Goal: Entertainment & Leisure: Consume media (video, audio)

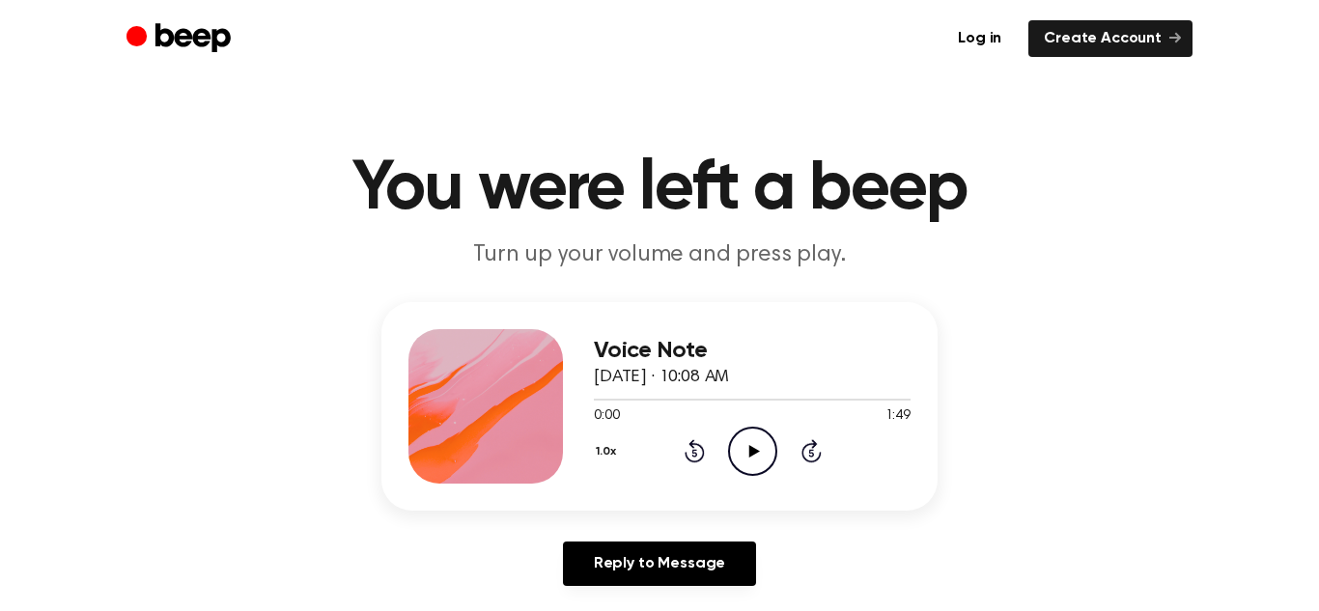
click at [745, 452] on icon "Play Audio" at bounding box center [752, 451] width 49 height 49
click at [754, 453] on icon at bounding box center [752, 451] width 9 height 13
click at [749, 453] on icon at bounding box center [753, 451] width 11 height 13
click at [748, 461] on icon "Play Audio" at bounding box center [752, 451] width 49 height 49
click at [745, 464] on icon "Pause Audio" at bounding box center [752, 451] width 49 height 49
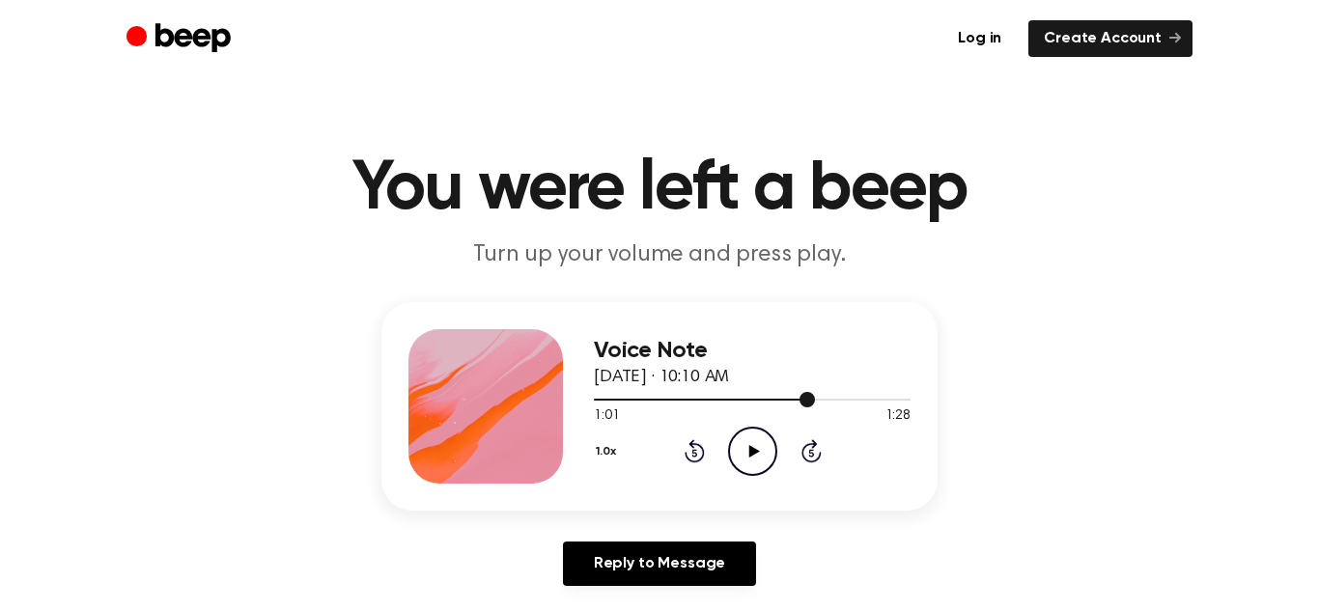
drag, startPoint x: 812, startPoint y: 401, endPoint x: 652, endPoint y: 393, distance: 160.4
click at [652, 393] on div at bounding box center [752, 398] width 317 height 15
click at [752, 455] on icon "Play Audio" at bounding box center [752, 451] width 49 height 49
click at [761, 455] on icon "Pause Audio" at bounding box center [752, 451] width 49 height 49
click at [718, 253] on p "Turn up your volume and press play." at bounding box center [659, 255] width 741 height 32
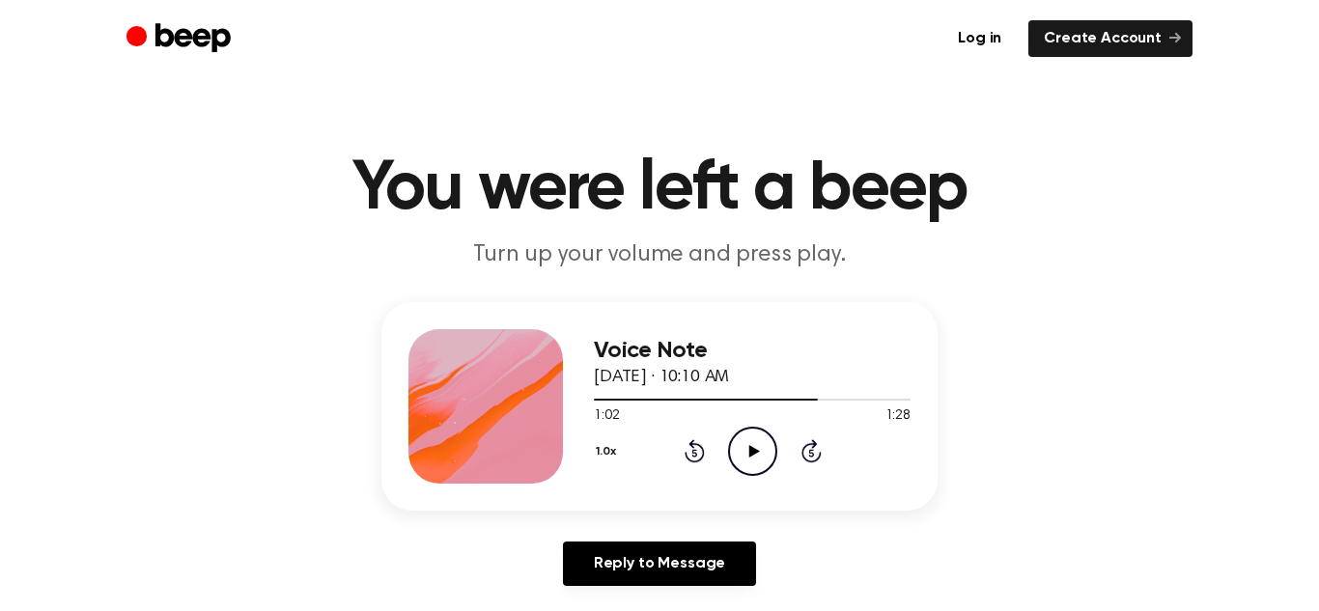
click at [718, 253] on p "Turn up your volume and press play." at bounding box center [659, 255] width 741 height 32
click at [752, 433] on icon "Play Audio" at bounding box center [752, 451] width 49 height 49
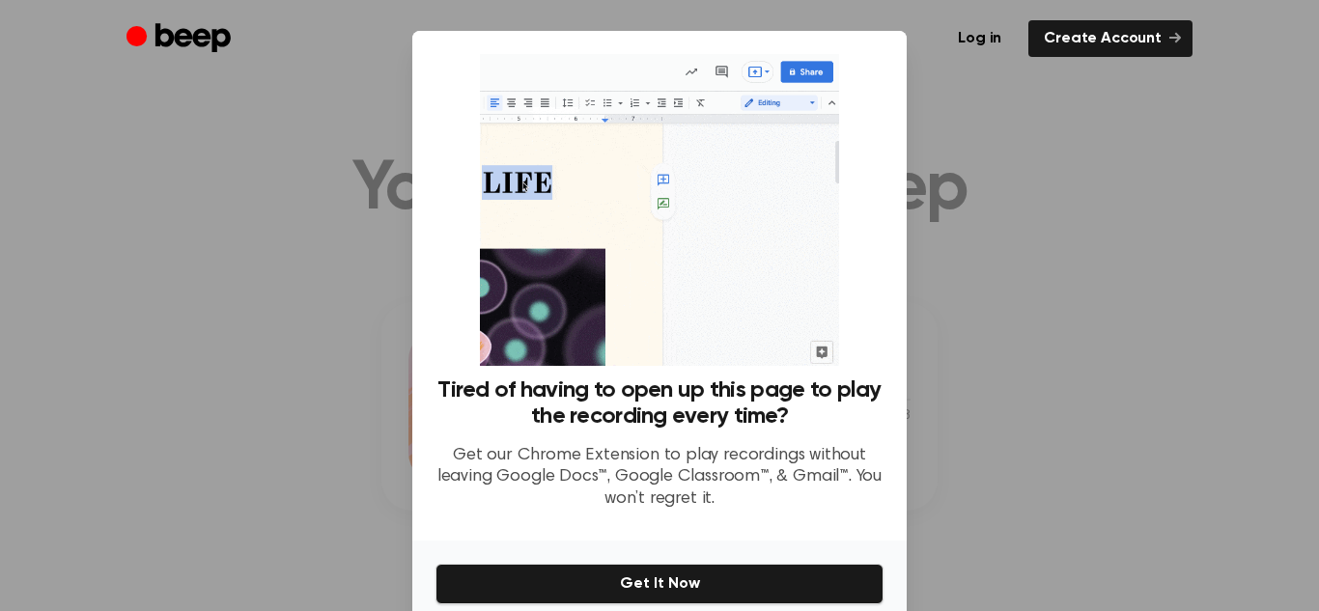
click at [1056, 257] on div at bounding box center [659, 305] width 1319 height 611
click at [959, 251] on div at bounding box center [659, 305] width 1319 height 611
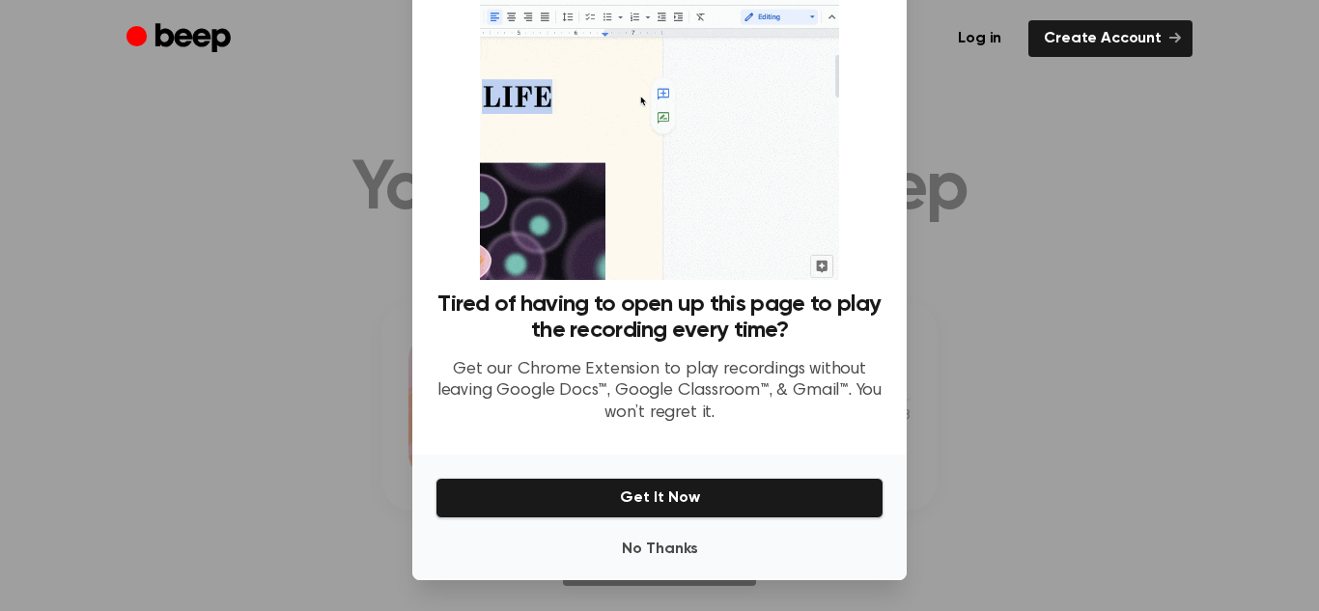
scroll to position [82, 0]
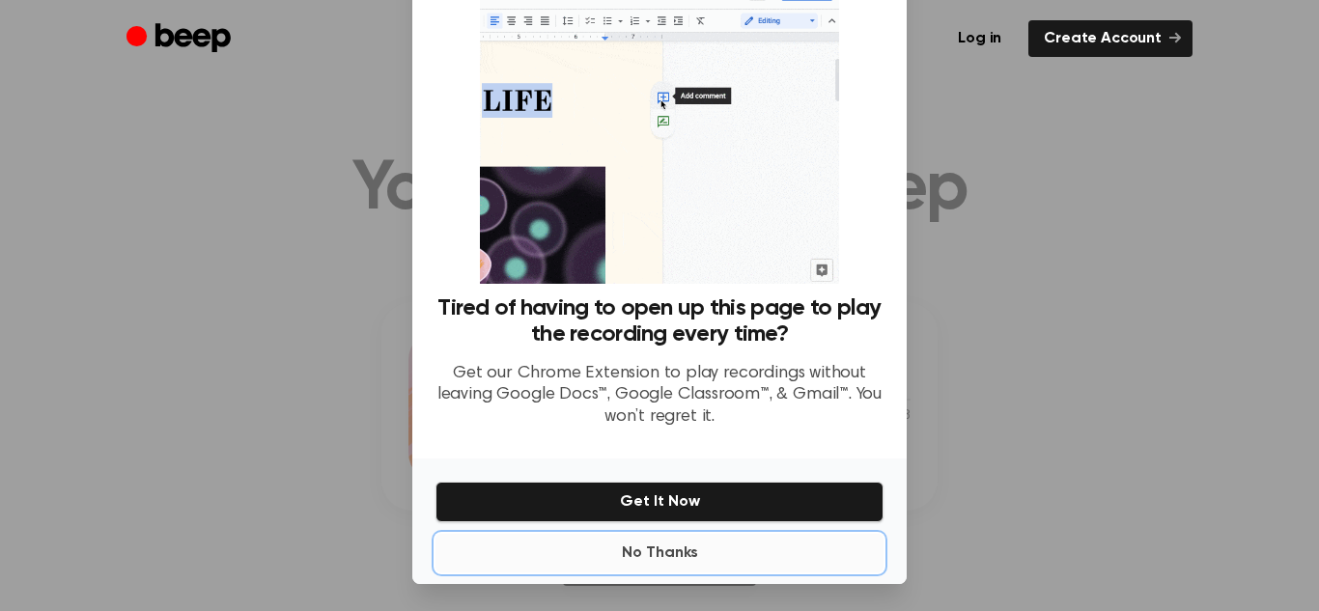
click at [671, 563] on button "No Thanks" at bounding box center [659, 553] width 448 height 39
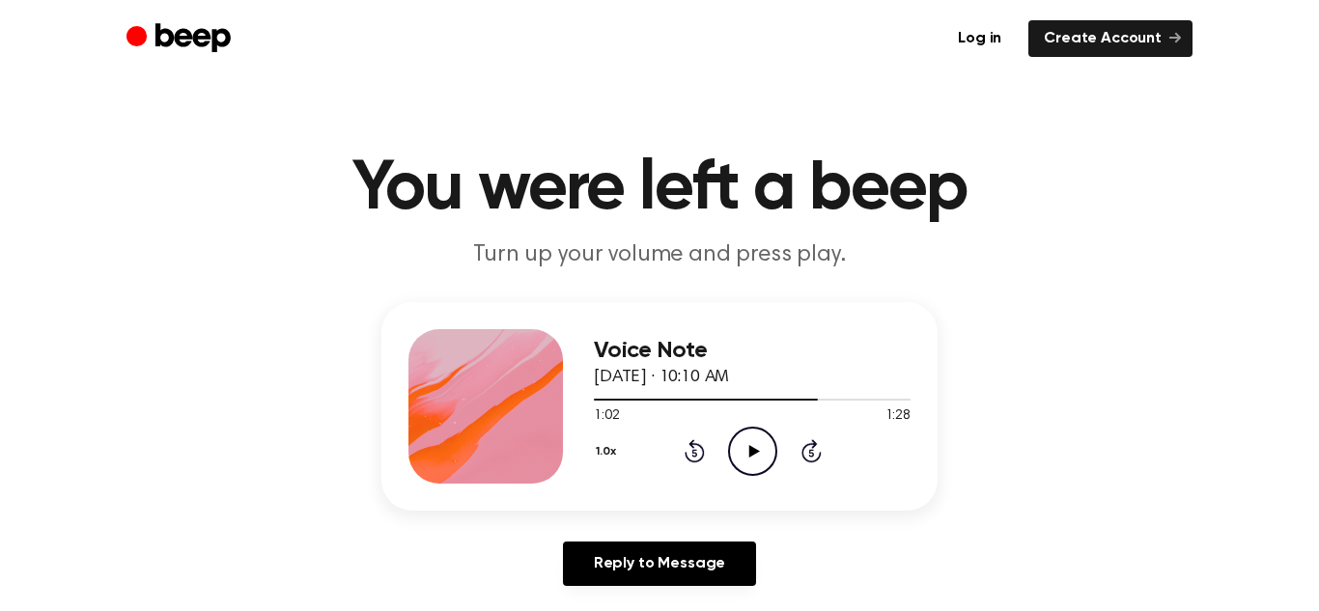
click at [757, 465] on icon "Play Audio" at bounding box center [752, 451] width 49 height 49
click at [751, 455] on icon at bounding box center [753, 451] width 11 height 13
click at [758, 435] on icon "Pause Audio" at bounding box center [752, 451] width 49 height 49
drag, startPoint x: 810, startPoint y: 398, endPoint x: 628, endPoint y: 410, distance: 182.9
click at [628, 410] on div "0:27 0:38 Your browser does not support the [object Object] element." at bounding box center [752, 409] width 317 height 36
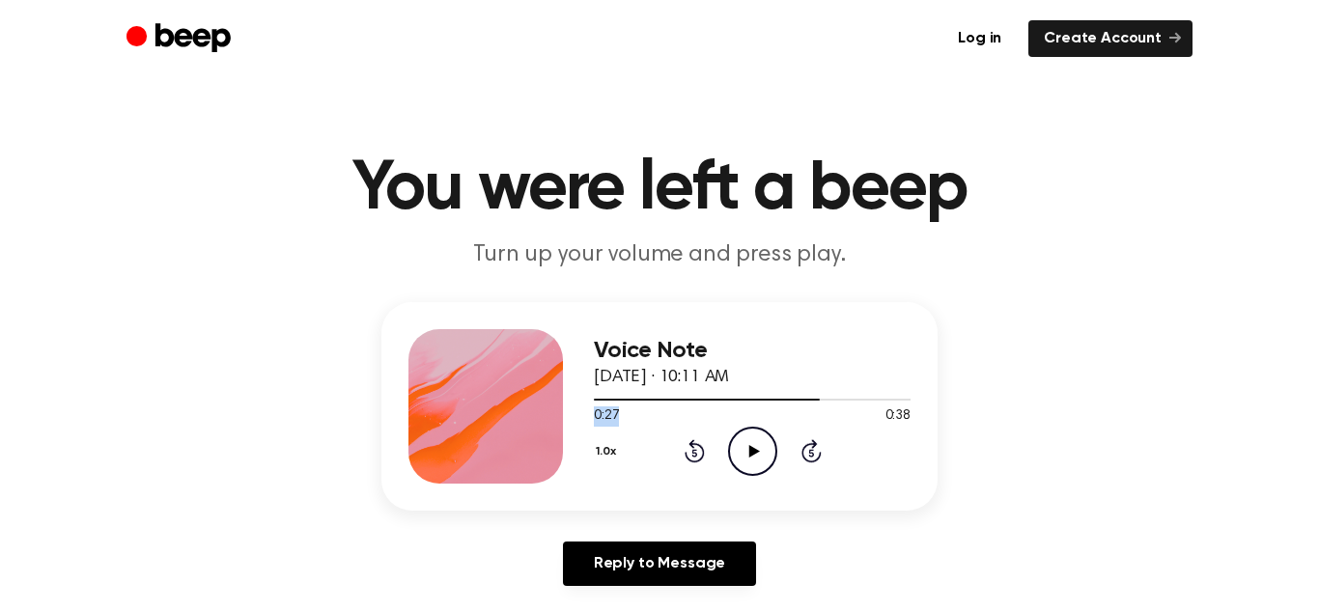
click at [691, 454] on icon "Rewind 5 seconds" at bounding box center [694, 450] width 21 height 25
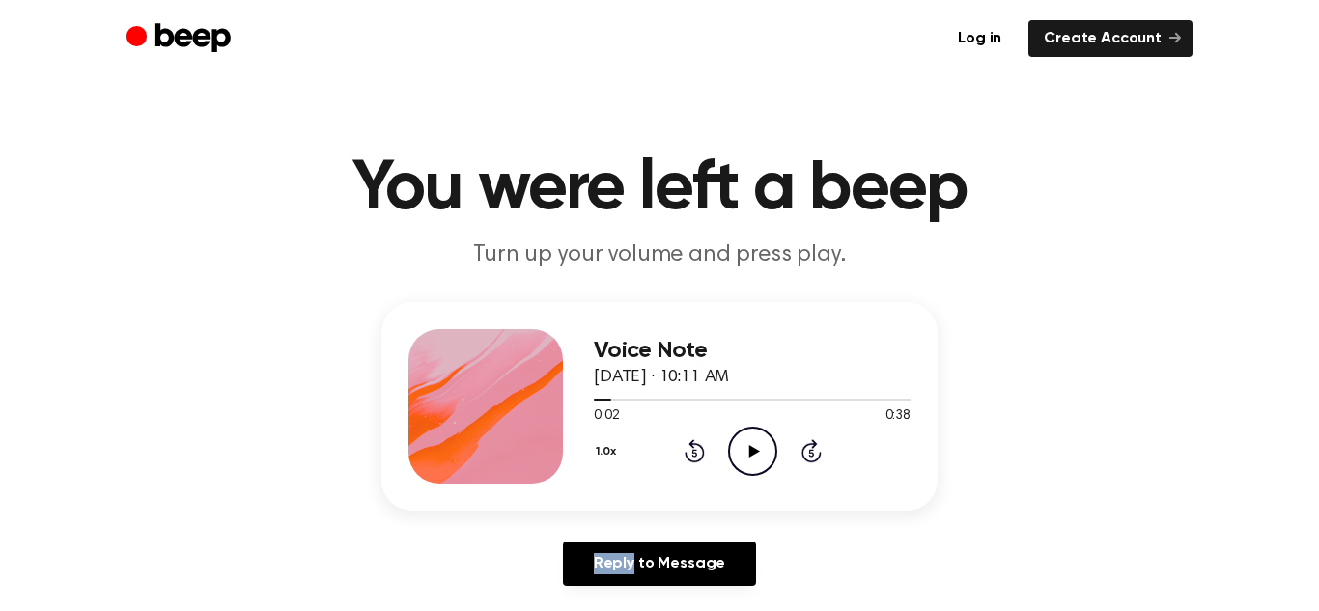
click at [691, 454] on icon "Rewind 5 seconds" at bounding box center [694, 450] width 21 height 25
click at [740, 455] on icon "Play Audio" at bounding box center [752, 451] width 49 height 49
click at [764, 469] on icon "Play Audio" at bounding box center [752, 451] width 49 height 49
